Goal: Transaction & Acquisition: Purchase product/service

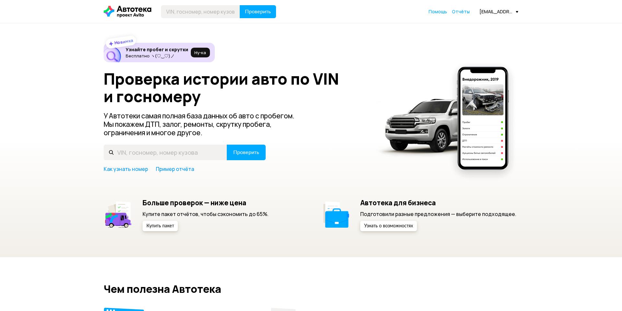
click at [498, 11] on div "[EMAIL_ADDRESS][DOMAIN_NAME]" at bounding box center [499, 11] width 39 height 6
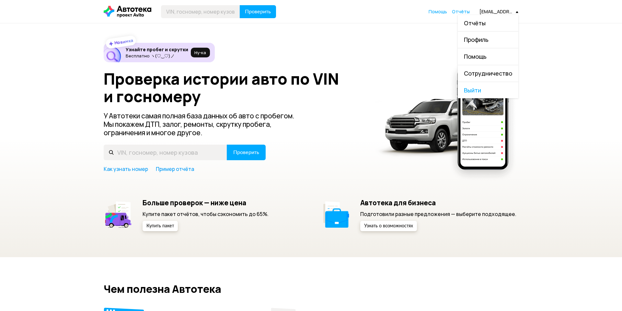
click at [485, 86] on span "Выйти" at bounding box center [488, 90] width 61 height 17
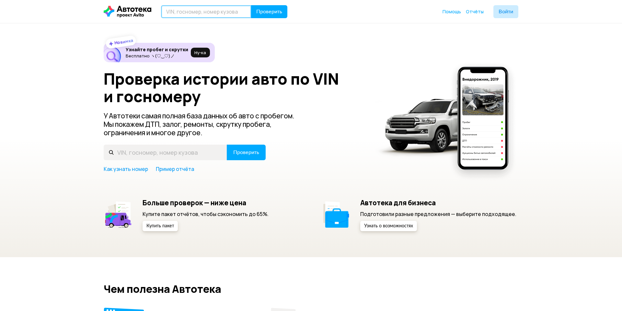
click at [222, 17] on input "text" at bounding box center [206, 11] width 90 height 13
type input "[US_VEHICLE_IDENTIFICATION_NUMBER]"
click at [278, 10] on span "Проверить" at bounding box center [269, 11] width 26 height 5
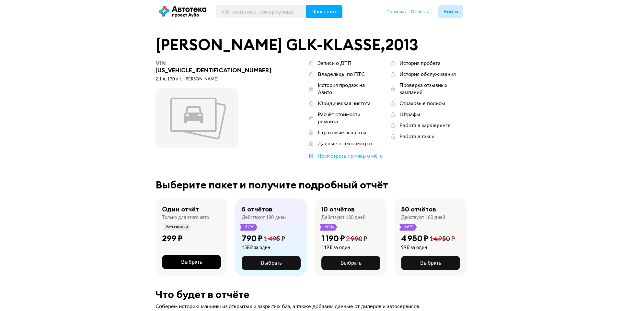
click at [190, 259] on span "Выбрать" at bounding box center [191, 261] width 21 height 5
